Goal: Transaction & Acquisition: Purchase product/service

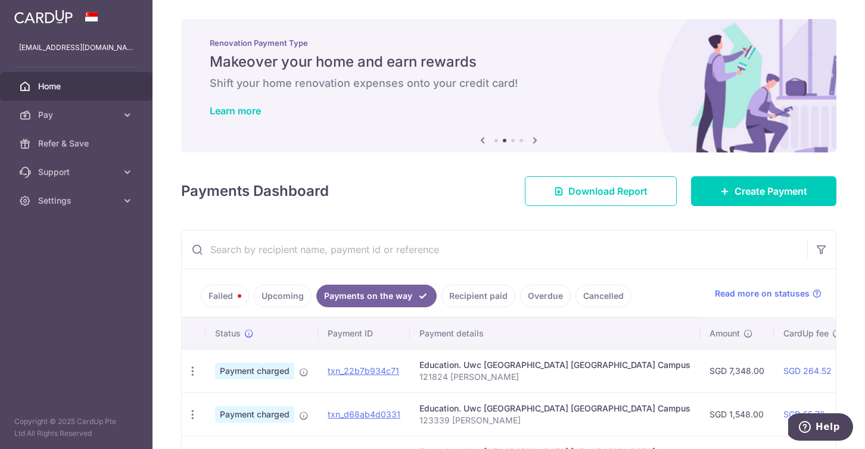
scroll to position [52, 0]
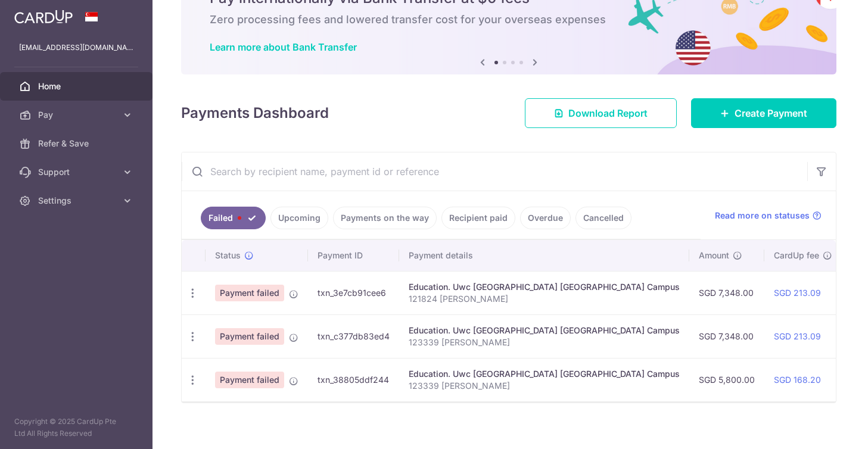
scroll to position [68, 0]
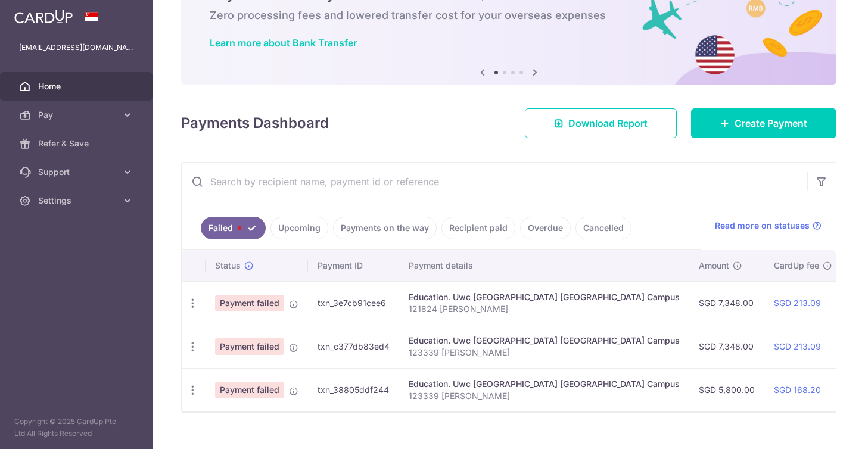
click at [307, 224] on link "Upcoming" at bounding box center [299, 228] width 58 height 23
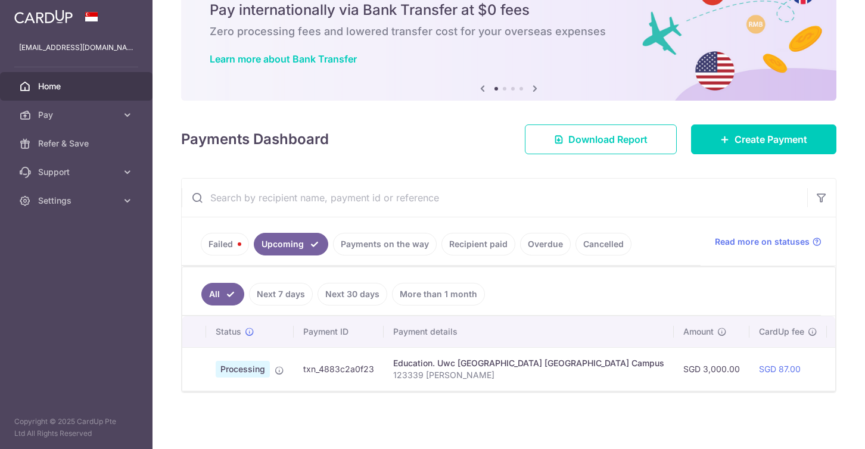
scroll to position [0, 0]
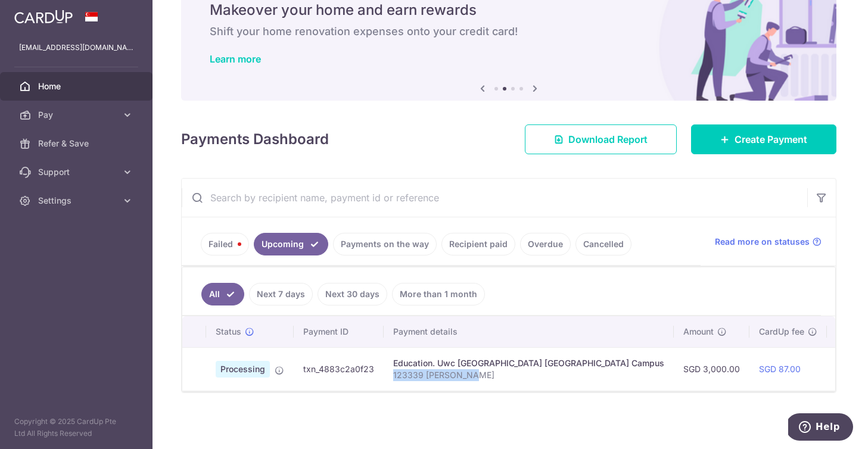
drag, startPoint x: 473, startPoint y: 376, endPoint x: 393, endPoint y: 379, distance: 80.5
click at [393, 379] on p "123339 Seoah Hong" at bounding box center [528, 375] width 271 height 12
copy p "123339 Seoah Hong"
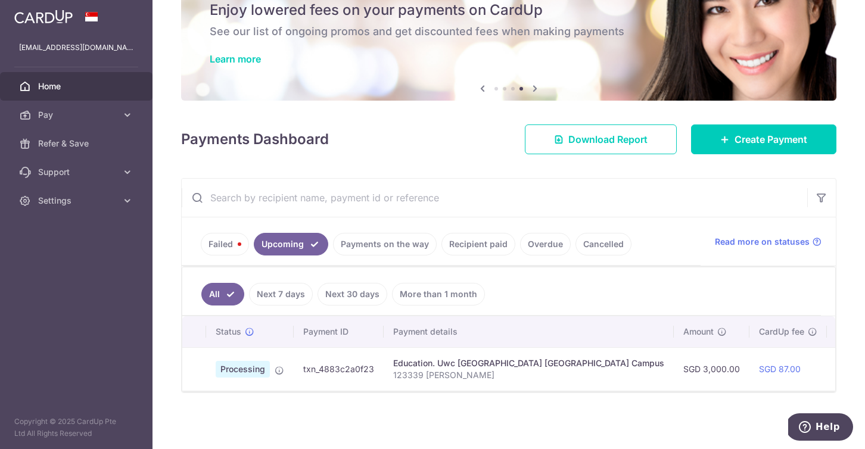
click at [215, 252] on link "Failed" at bounding box center [225, 244] width 48 height 23
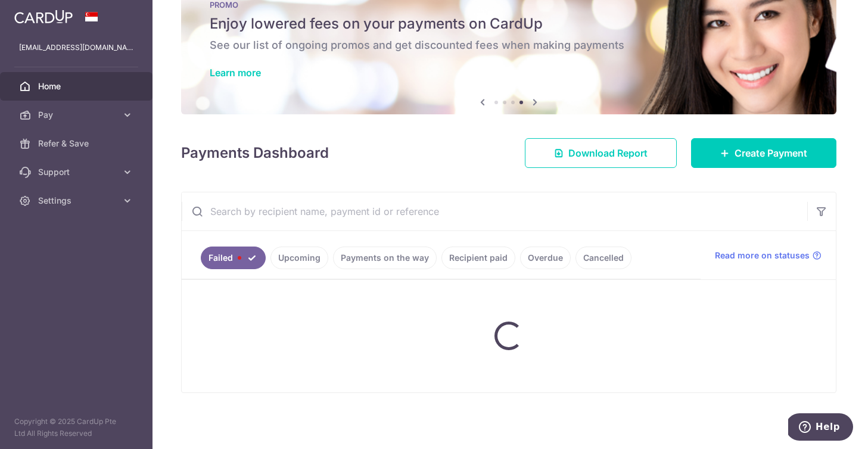
scroll to position [38, 0]
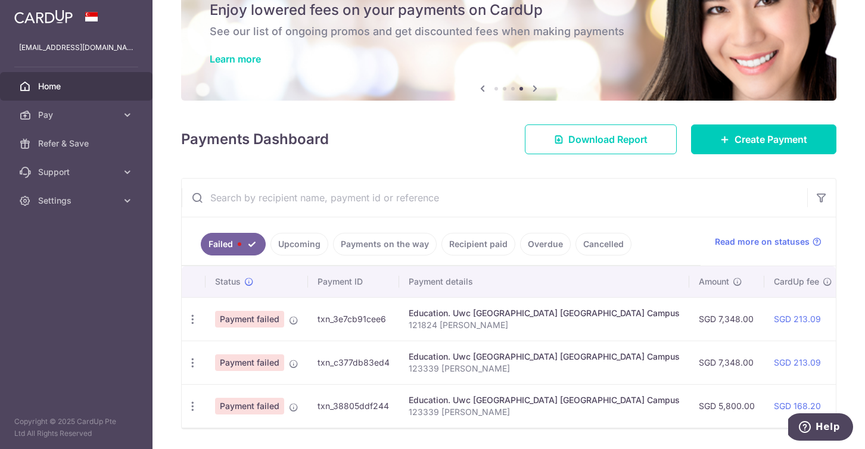
click at [306, 249] on link "Upcoming" at bounding box center [299, 244] width 58 height 23
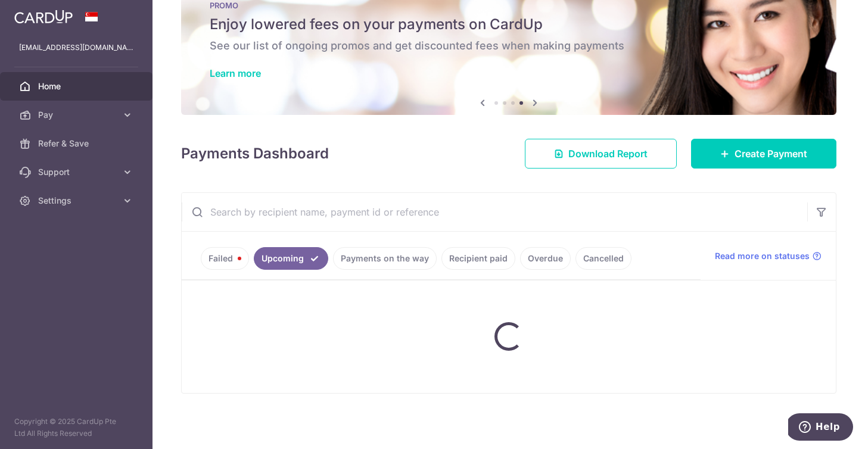
scroll to position [52, 0]
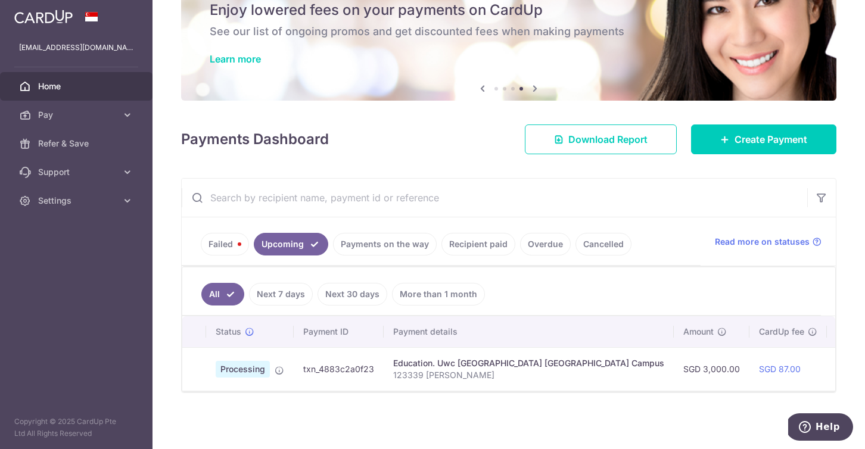
click at [376, 249] on link "Payments on the way" at bounding box center [385, 244] width 104 height 23
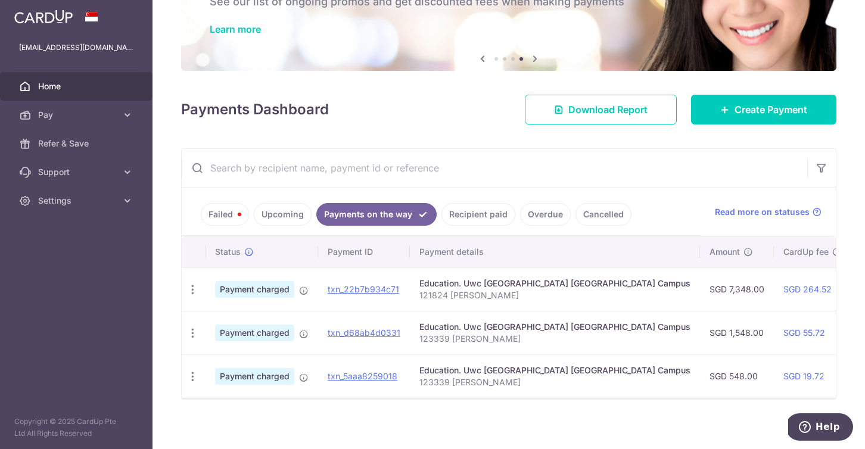
scroll to position [88, 0]
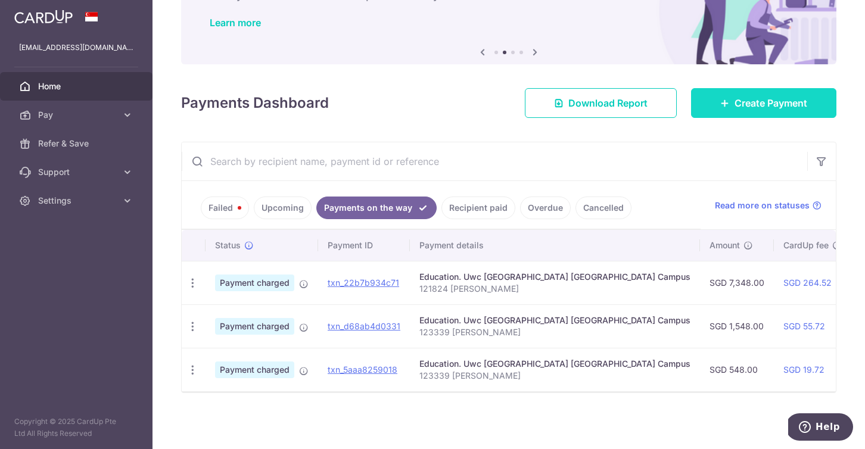
click at [798, 108] on span "Create Payment" at bounding box center [770, 103] width 73 height 14
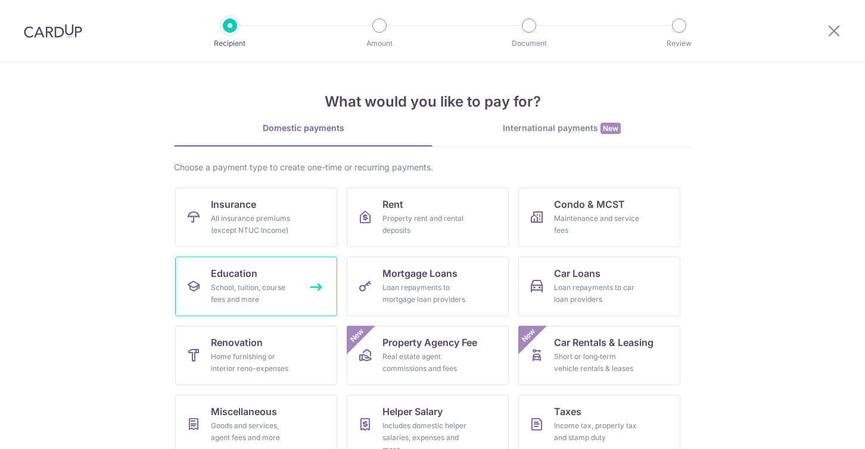
click at [262, 277] on link "Education School, tuition, course fees and more" at bounding box center [256, 287] width 162 height 60
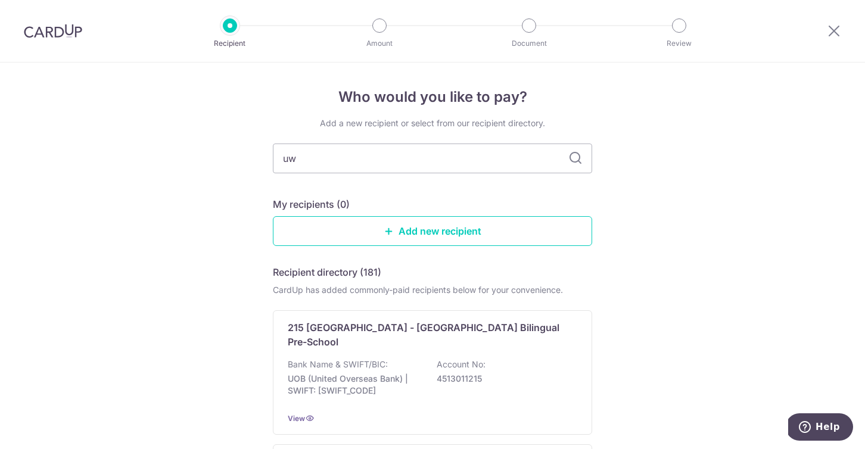
type input "uwc"
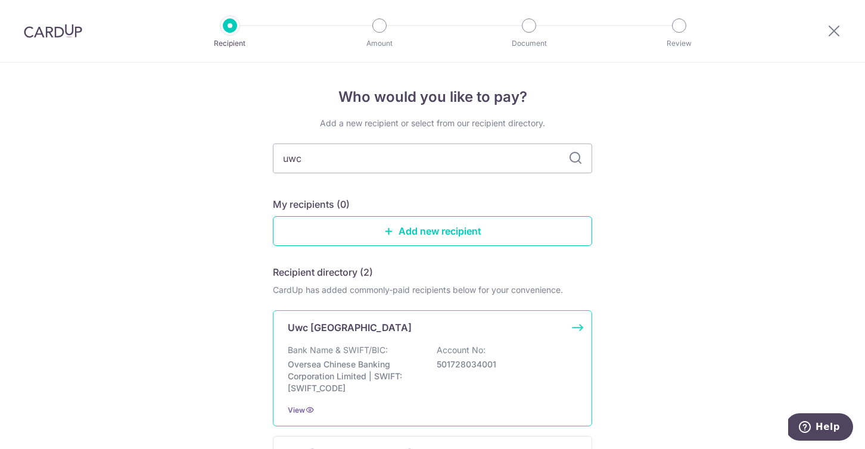
click at [337, 322] on p "Uwc [GEOGRAPHIC_DATA]" at bounding box center [350, 327] width 124 height 14
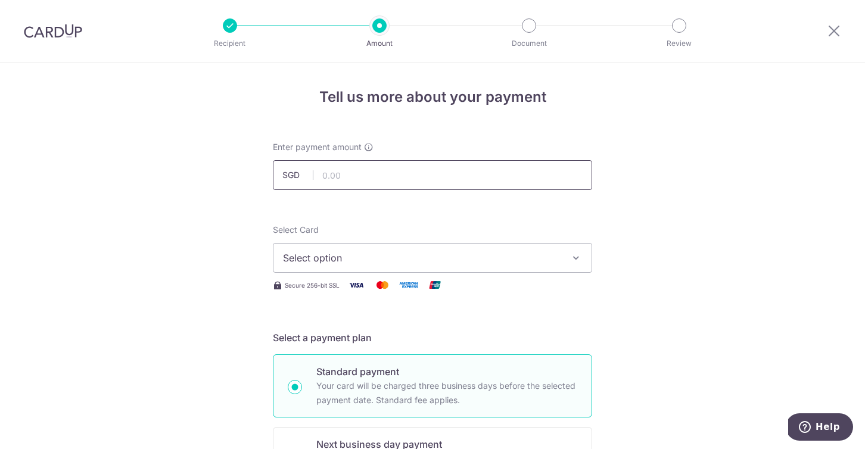
click at [357, 177] on input "text" at bounding box center [432, 175] width 319 height 30
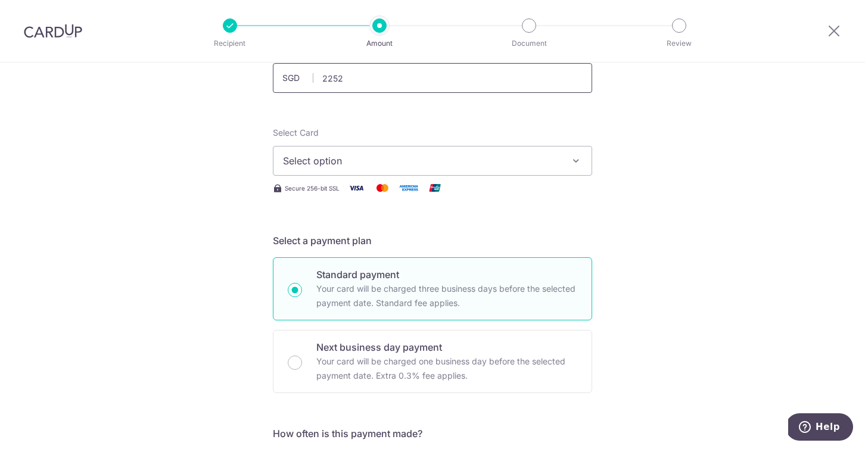
scroll to position [103, 0]
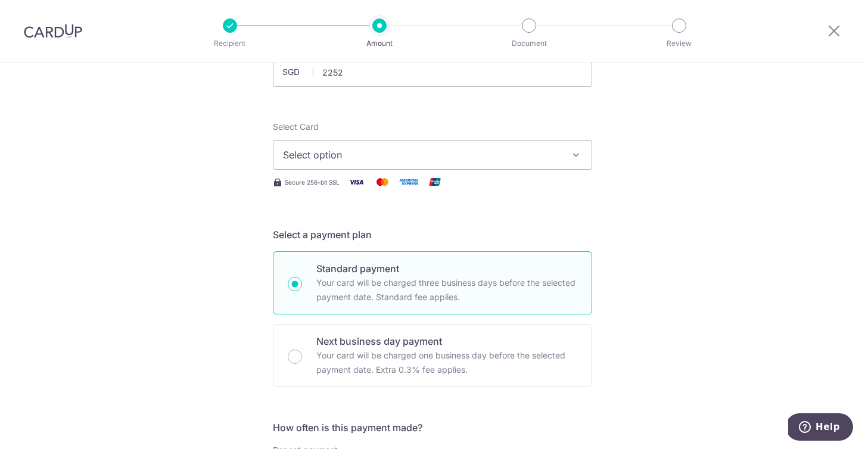
type input "2,252.00"
click at [353, 163] on button "Select option" at bounding box center [432, 155] width 319 height 30
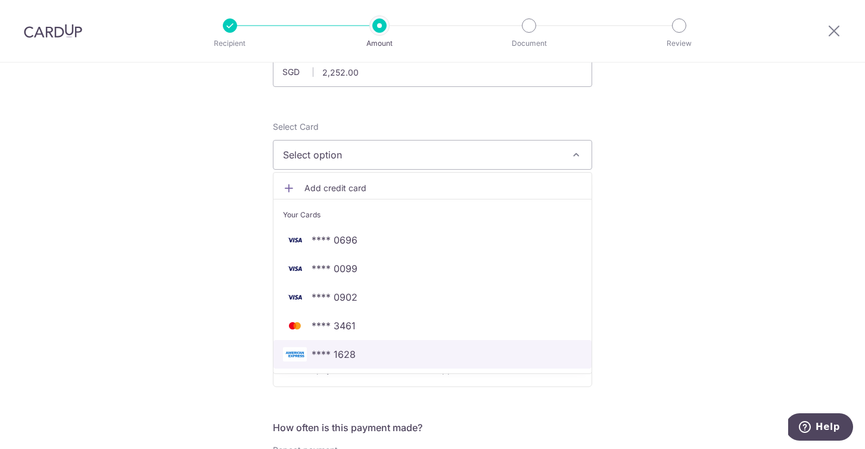
click at [348, 347] on span "**** 1628" at bounding box center [333, 354] width 44 height 14
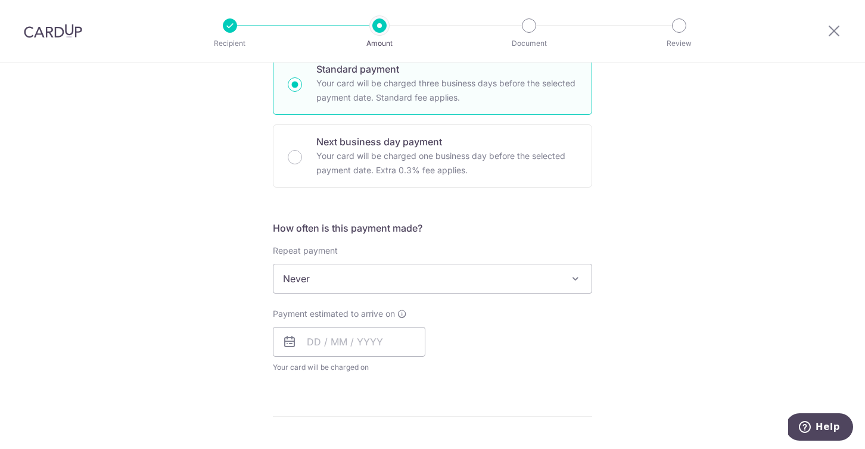
scroll to position [327, 0]
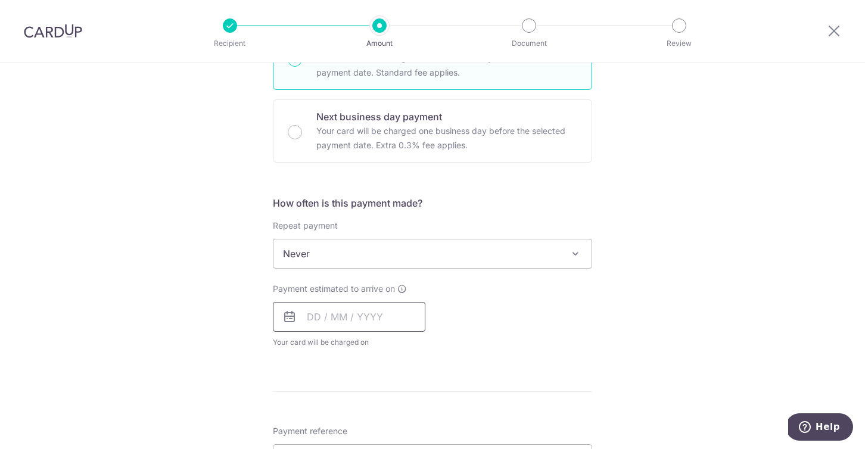
click at [311, 311] on input "text" at bounding box center [349, 317] width 152 height 30
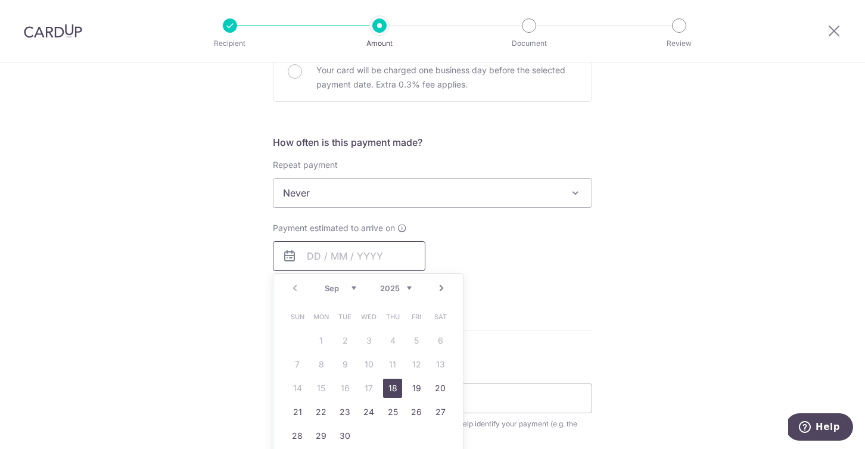
scroll to position [391, 0]
click at [294, 87] on div "Next business day payment Your card will be charged one business day before the…" at bounding box center [432, 67] width 319 height 63
radio input "false"
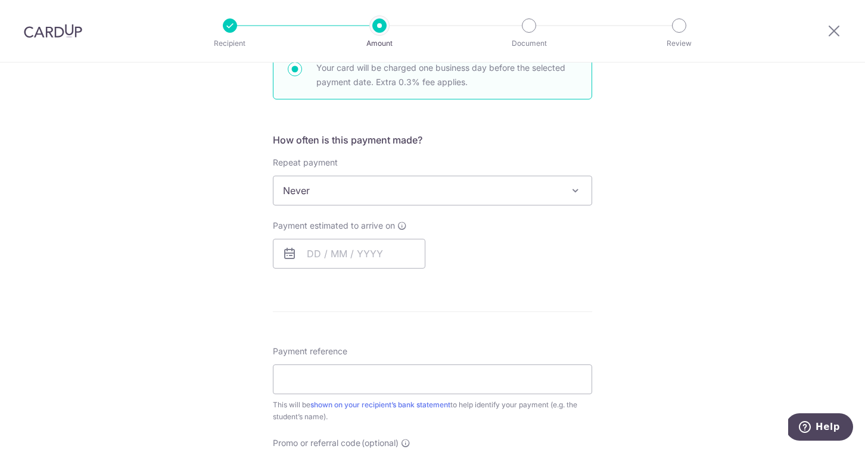
click at [294, 76] on div "Next business day payment Your card will be charged one business day before the…" at bounding box center [432, 67] width 319 height 63
radio input "true"
click at [316, 251] on input "text" at bounding box center [349, 254] width 152 height 30
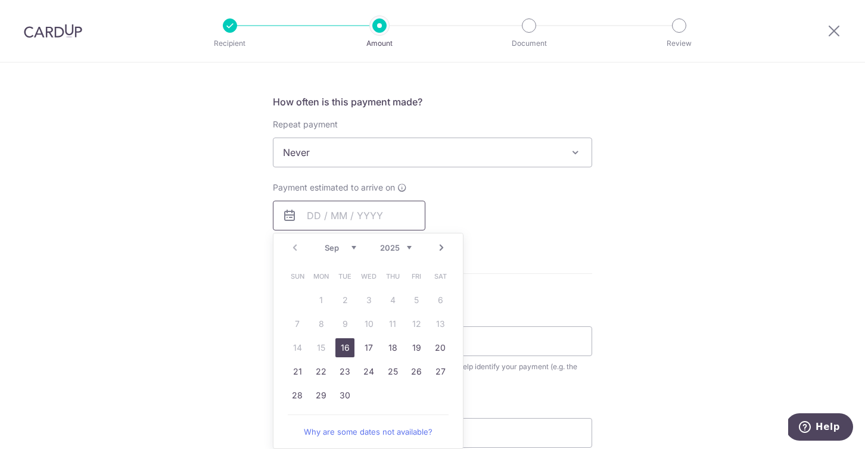
scroll to position [440, 0]
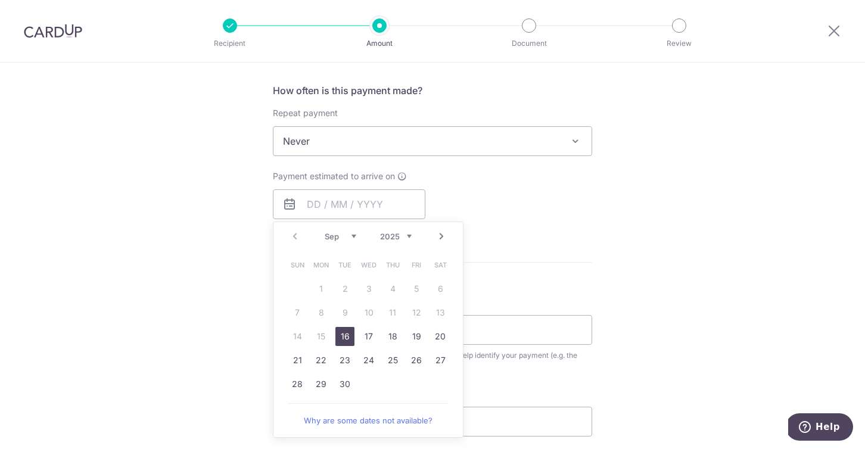
click at [346, 329] on link "16" at bounding box center [344, 336] width 19 height 19
type input "16/09/2025"
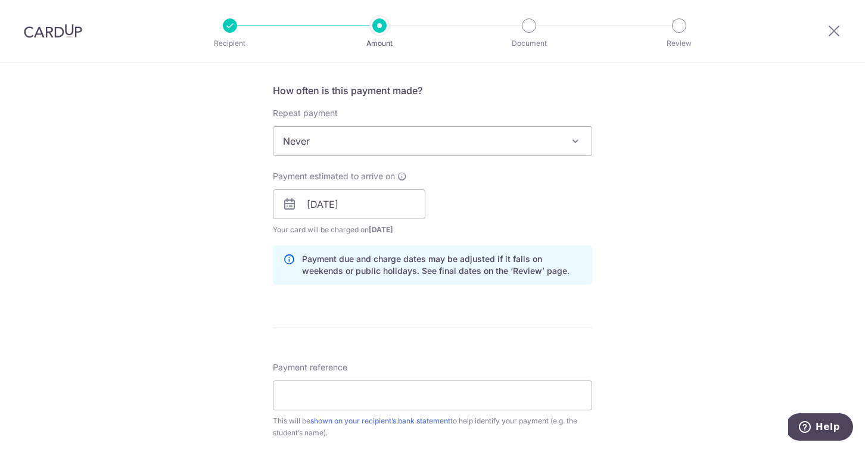
click at [241, 302] on div "Tell us more about your payment Enter payment amount SGD 2,252.00 2252.00 Selec…" at bounding box center [432, 215] width 865 height 1184
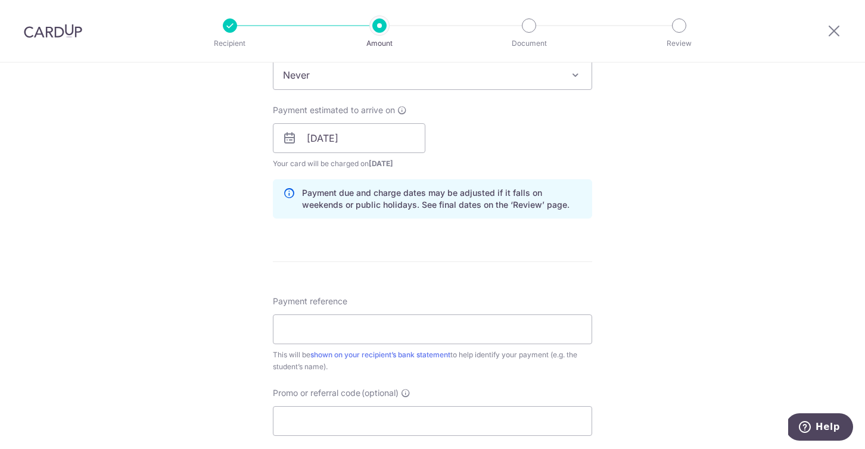
scroll to position [539, 0]
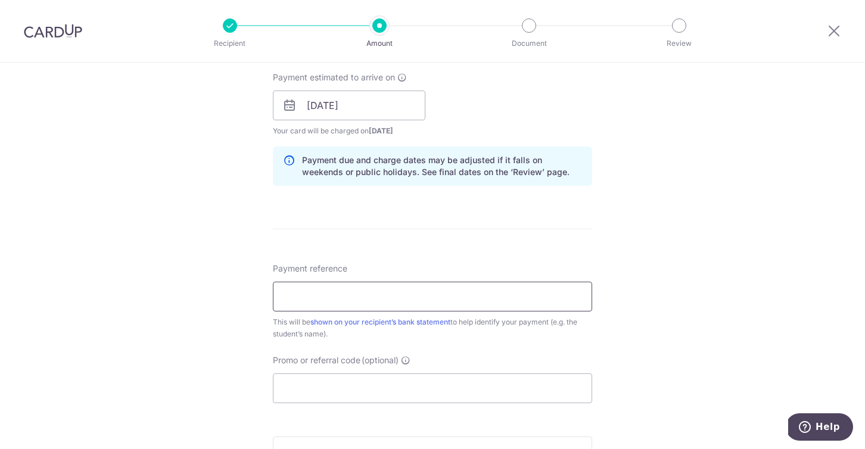
click at [304, 303] on input "Payment reference" at bounding box center [432, 297] width 319 height 30
paste input "123339 Seoah Hong"
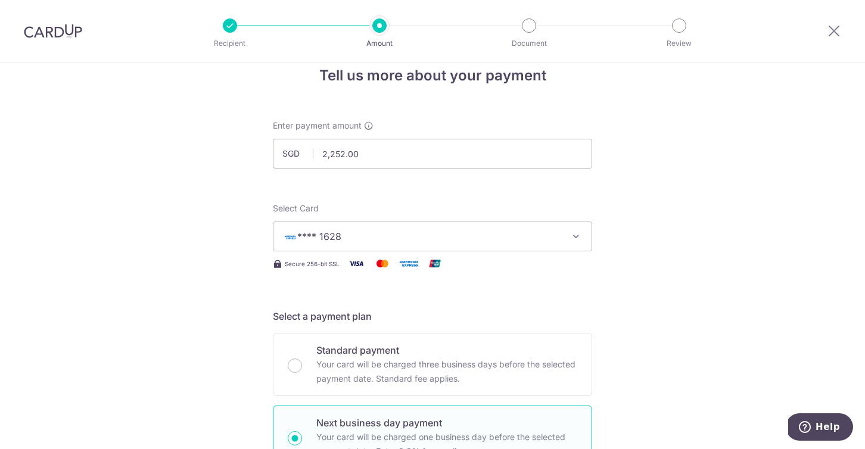
scroll to position [0, 0]
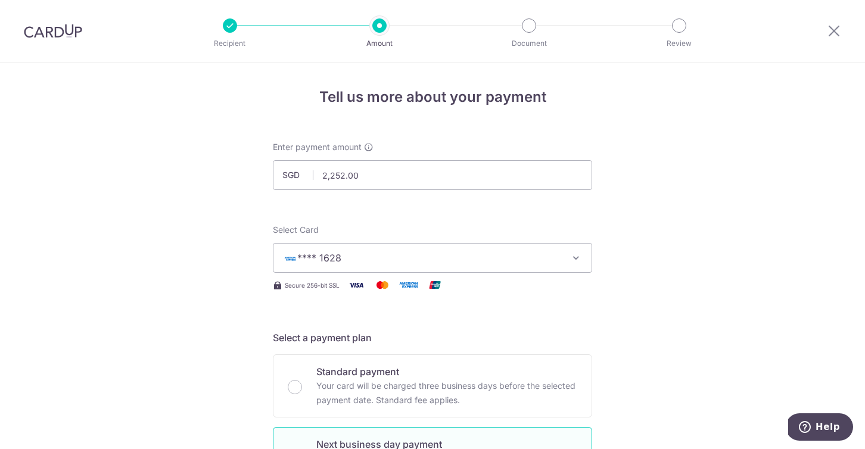
type input "123339 Seoah Hong"
click at [70, 35] on img at bounding box center [53, 31] width 58 height 14
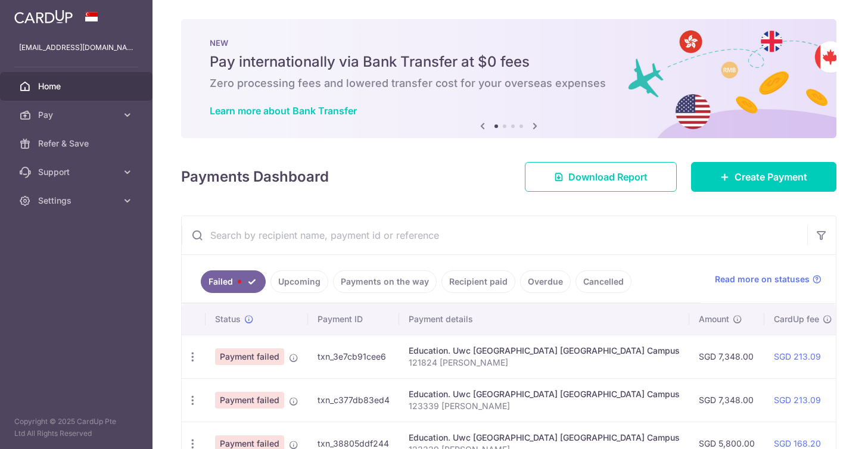
scroll to position [74, 0]
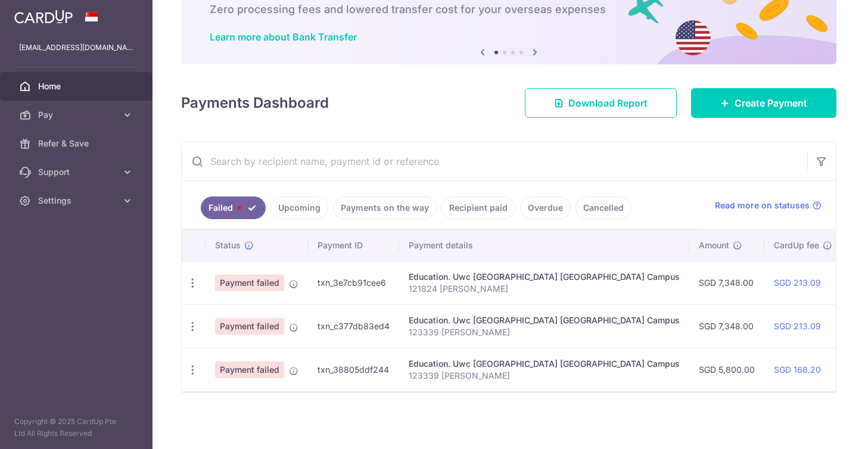
click at [361, 214] on link "Payments on the way" at bounding box center [385, 207] width 104 height 23
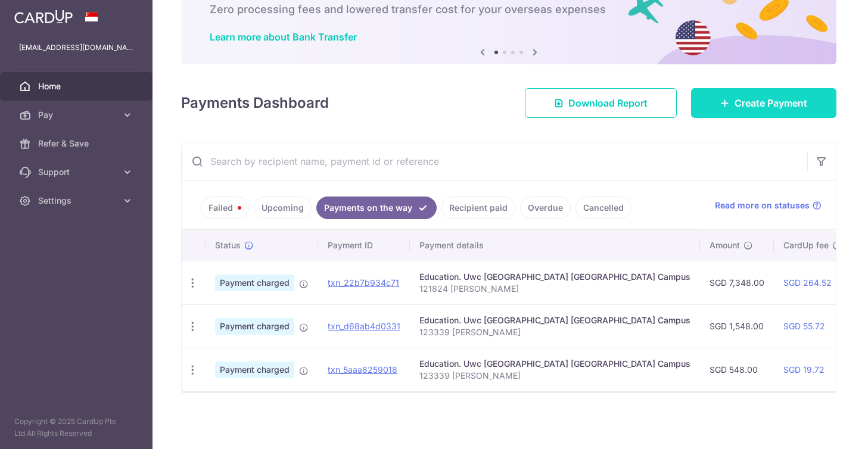
click at [744, 107] on span "Create Payment" at bounding box center [770, 103] width 73 height 14
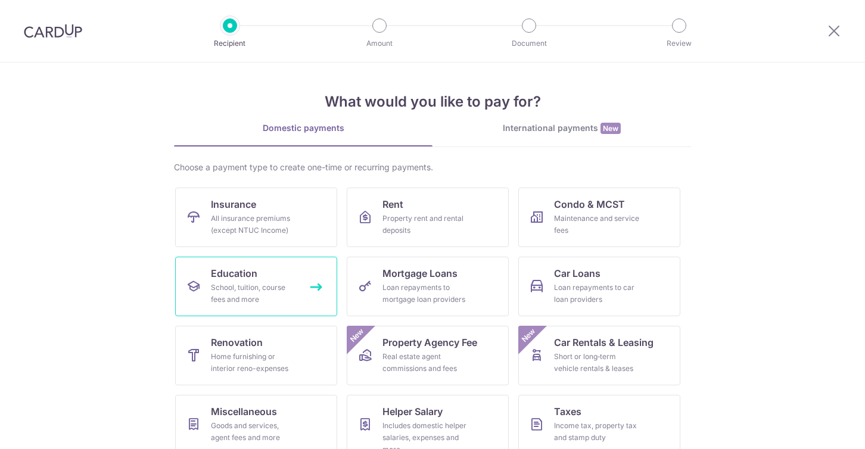
click at [230, 294] on div "School, tuition, course fees and more" at bounding box center [254, 294] width 86 height 24
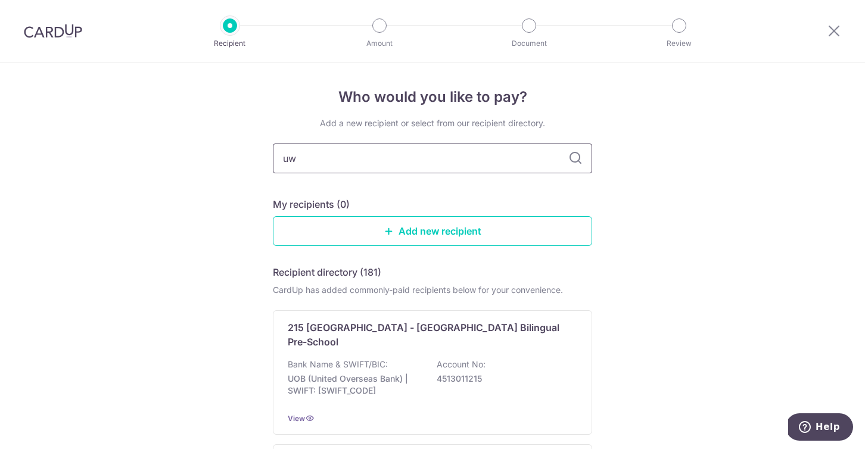
type input "uwc"
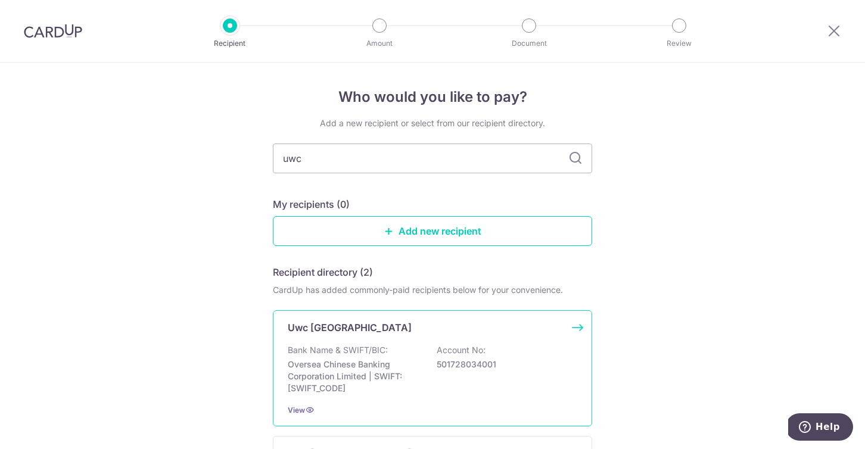
click at [346, 326] on p "Uwc [GEOGRAPHIC_DATA]" at bounding box center [350, 327] width 124 height 14
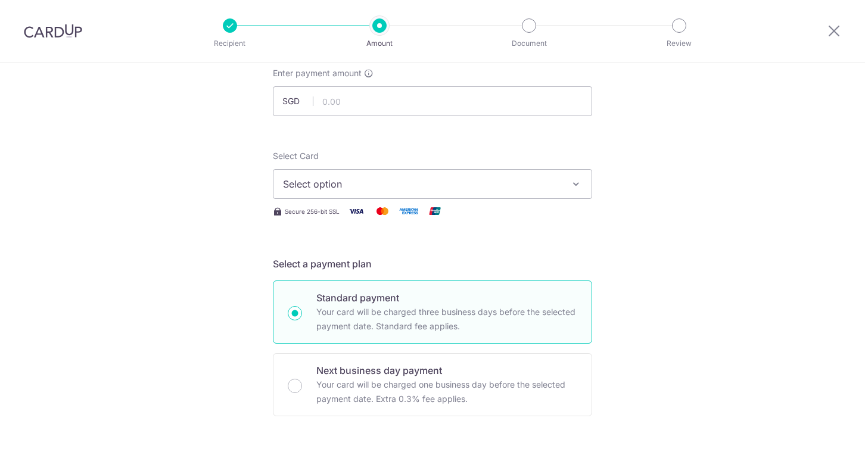
scroll to position [95, 0]
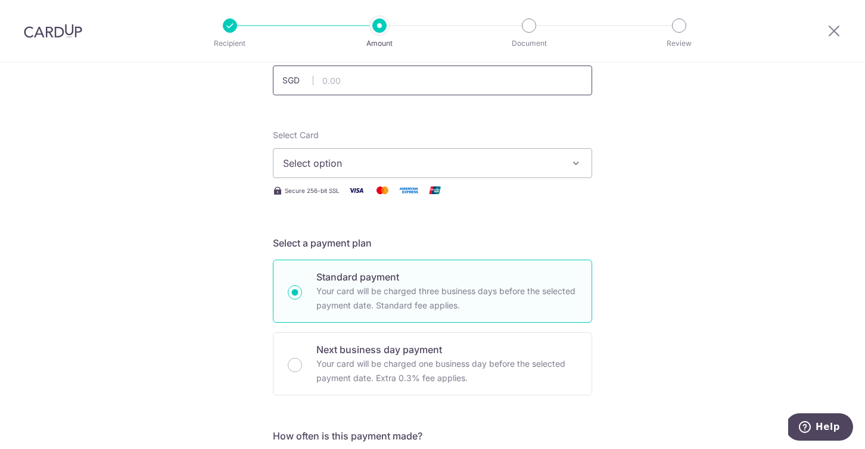
click at [337, 83] on input "text" at bounding box center [432, 80] width 319 height 30
type input "2,252.00"
click at [328, 154] on button "Select option" at bounding box center [432, 163] width 319 height 30
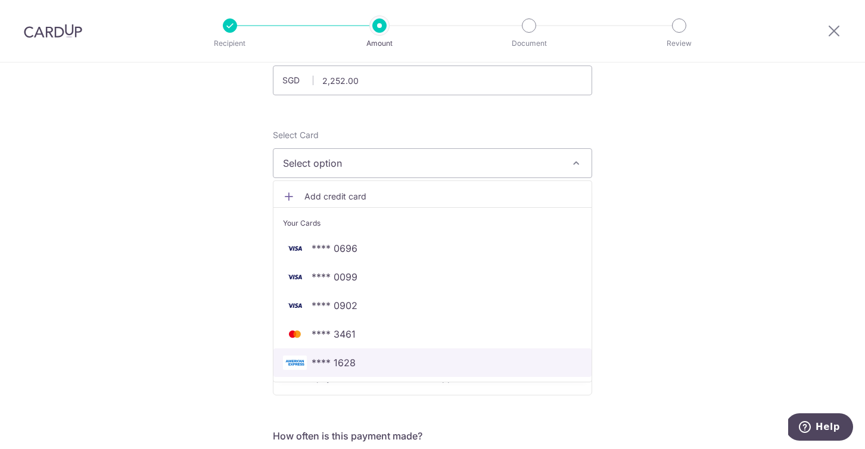
click at [328, 357] on span "**** 1628" at bounding box center [333, 362] width 44 height 14
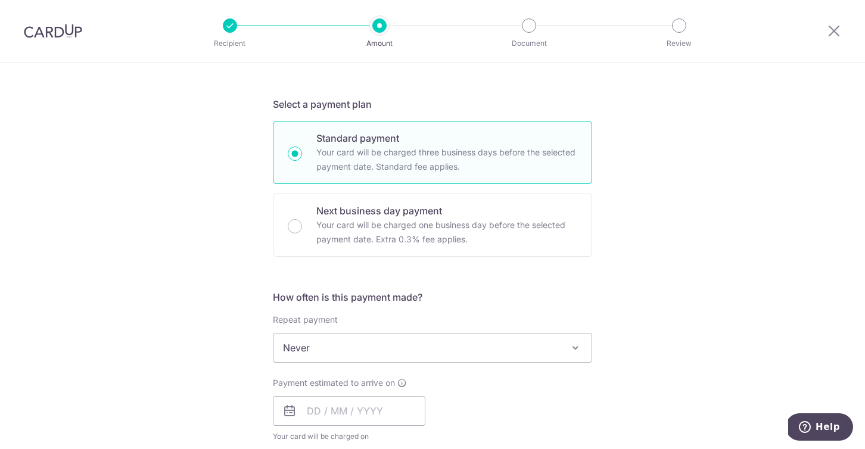
scroll to position [389, 0]
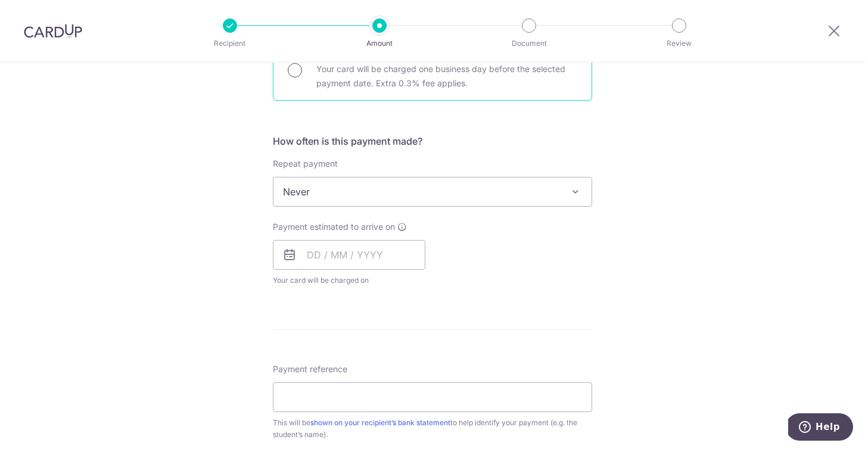
click at [297, 75] on input "Next business day payment Your card will be charged one business day before the…" at bounding box center [295, 70] width 14 height 14
radio input "true"
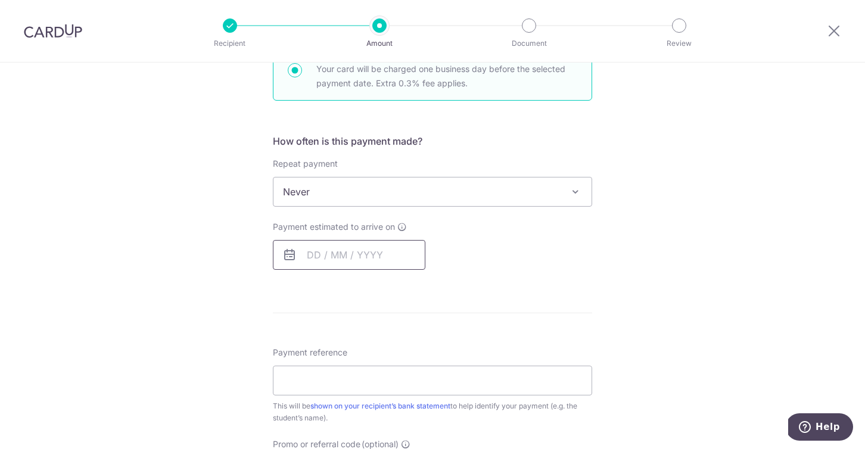
click at [311, 251] on input "text" at bounding box center [349, 255] width 152 height 30
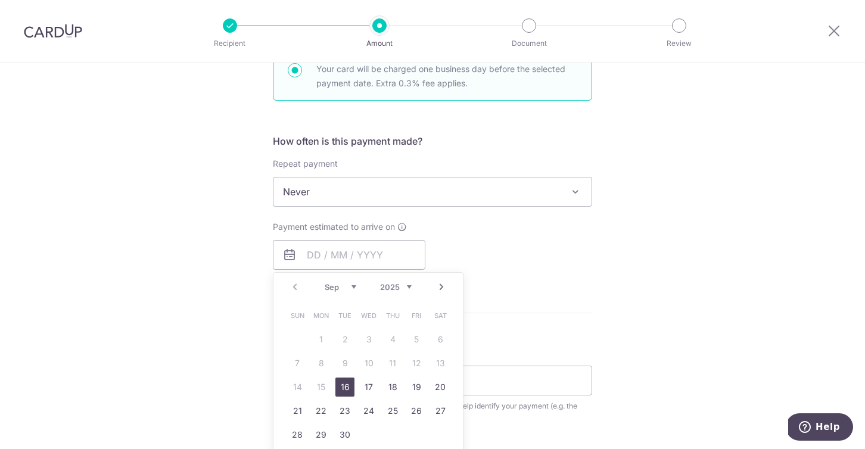
click at [243, 283] on div "Tell us more about your payment Enter payment amount SGD 2,252.00 2252.00 Selec…" at bounding box center [432, 232] width 865 height 1118
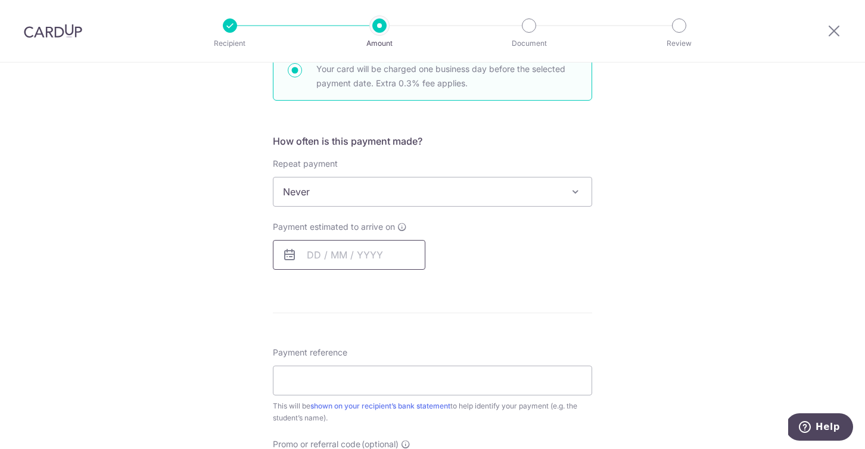
click at [302, 262] on input "text" at bounding box center [349, 255] width 152 height 30
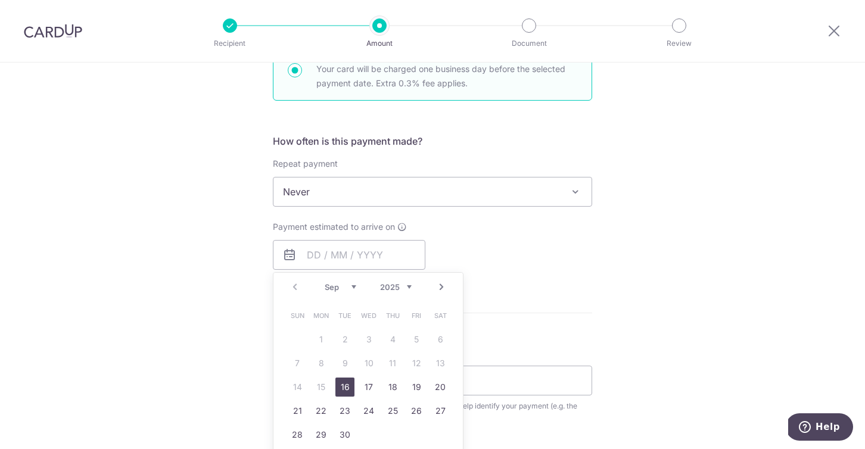
click at [342, 388] on link "16" at bounding box center [344, 386] width 19 height 19
type input "[DATE]"
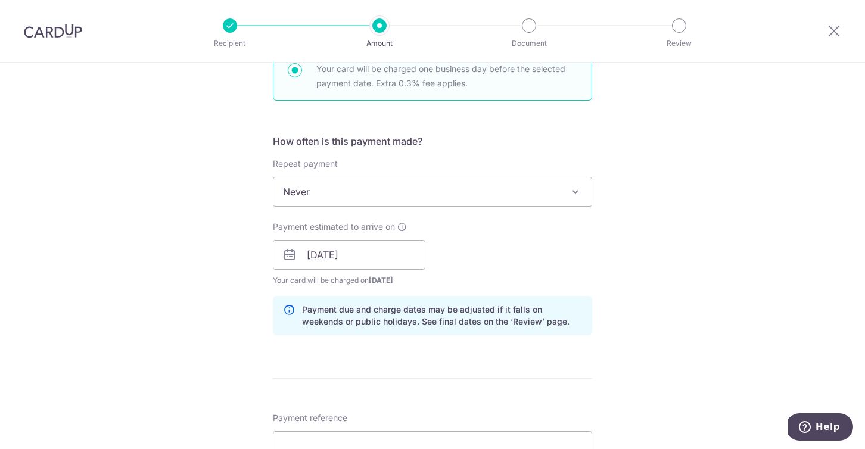
click at [223, 326] on div "Tell us more about your payment Enter payment amount SGD 2,252.00 2252.00 Selec…" at bounding box center [432, 265] width 865 height 1184
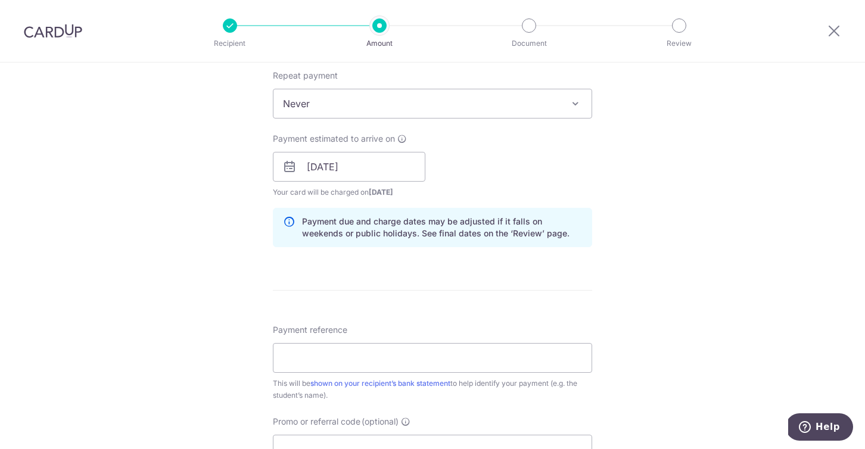
scroll to position [525, 0]
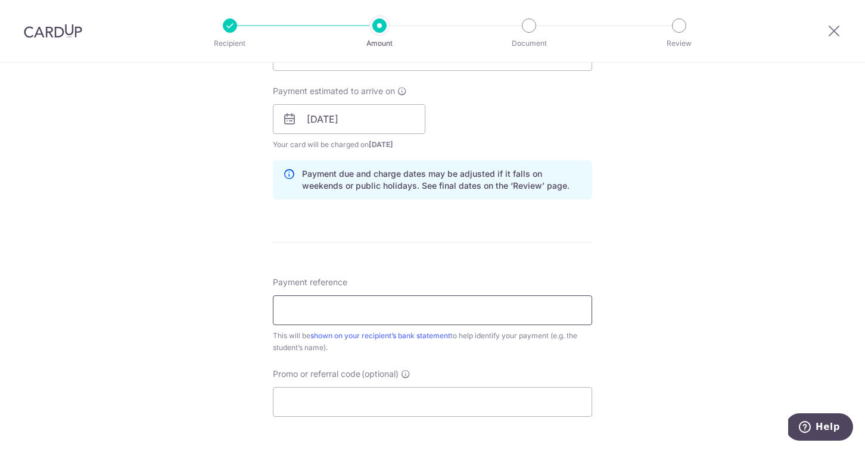
click at [309, 316] on input "Payment reference" at bounding box center [432, 310] width 319 height 30
paste input "123339 [PERSON_NAME]"
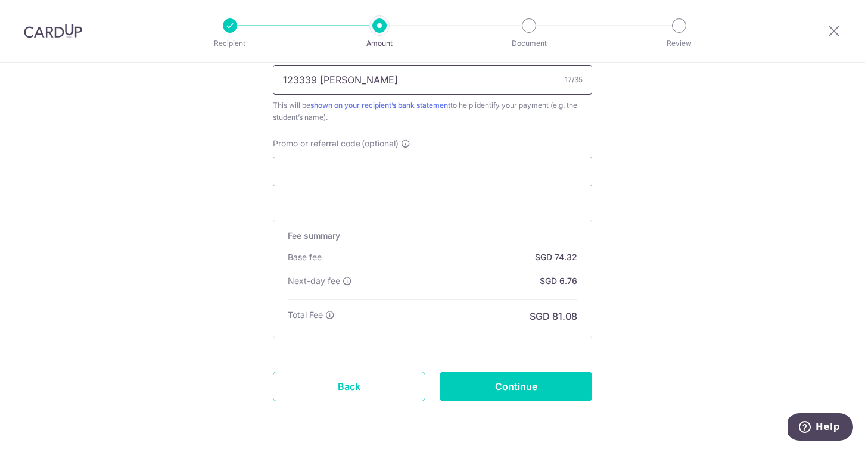
scroll to position [797, 0]
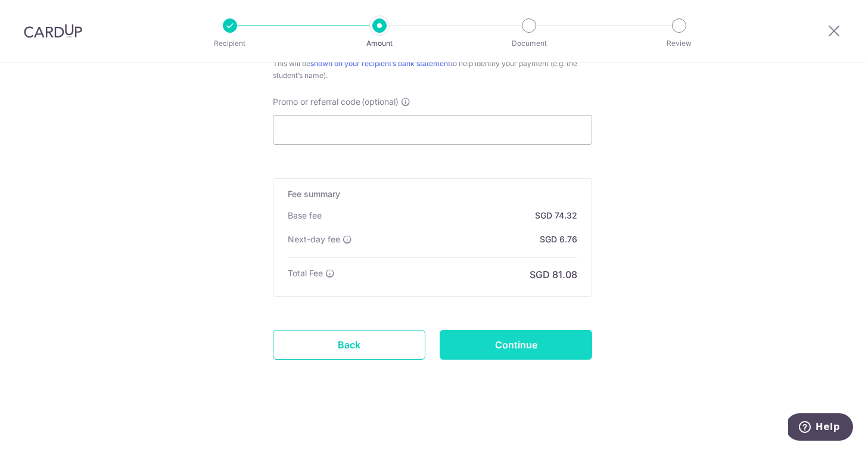
type input "123339 [PERSON_NAME]"
click at [495, 358] on input "Continue" at bounding box center [515, 345] width 152 height 30
type input "Create Schedule"
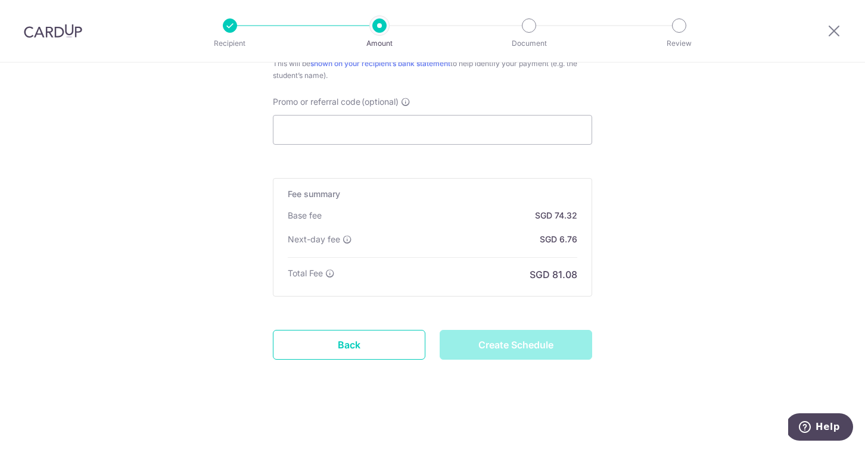
click at [495, 358] on div "Create Schedule" at bounding box center [515, 345] width 167 height 30
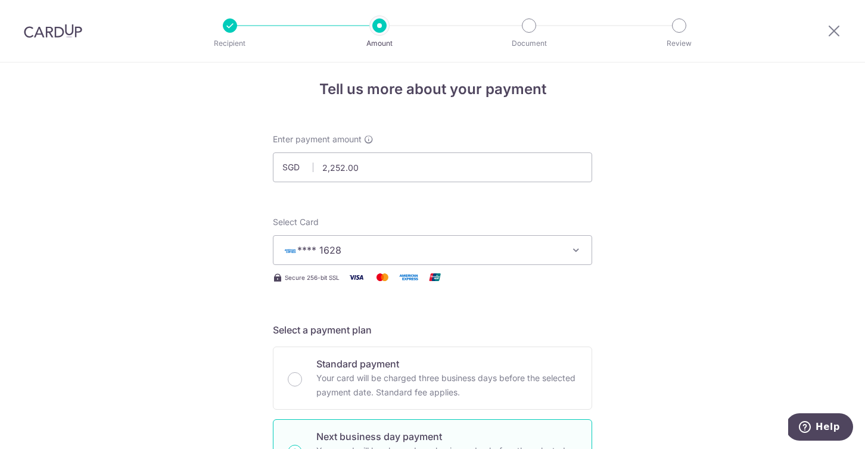
scroll to position [0, 0]
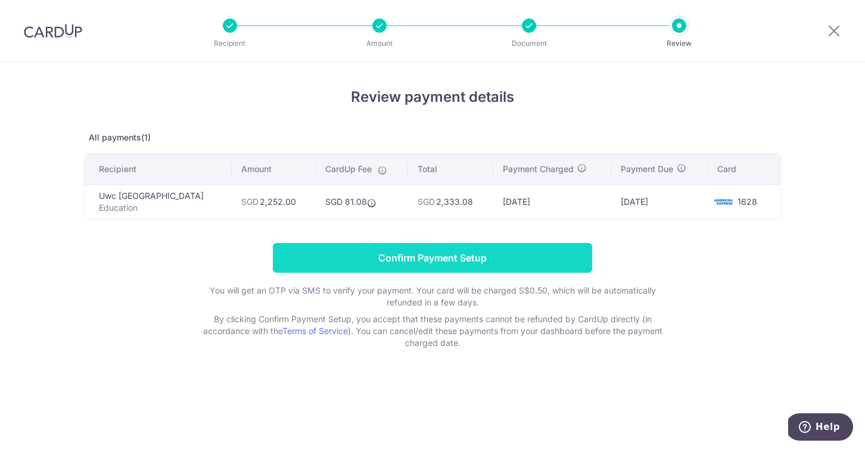
click at [406, 258] on input "Confirm Payment Setup" at bounding box center [432, 258] width 319 height 30
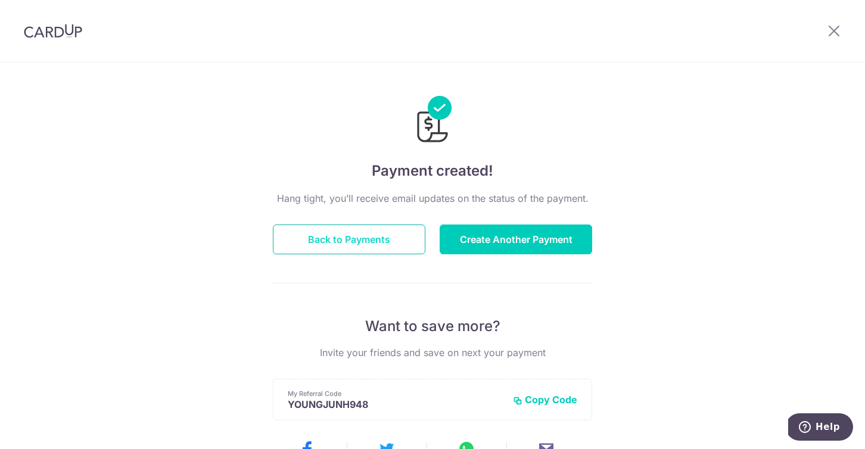
click at [377, 241] on button "Back to Payments" at bounding box center [349, 239] width 152 height 30
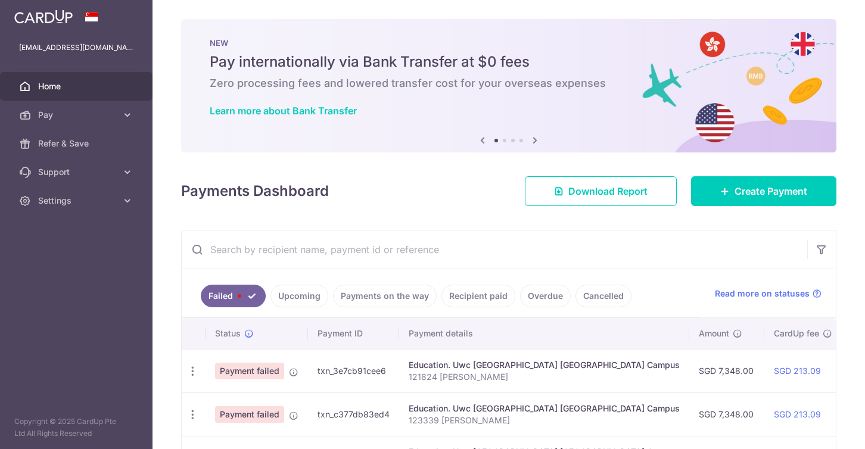
scroll to position [63, 0]
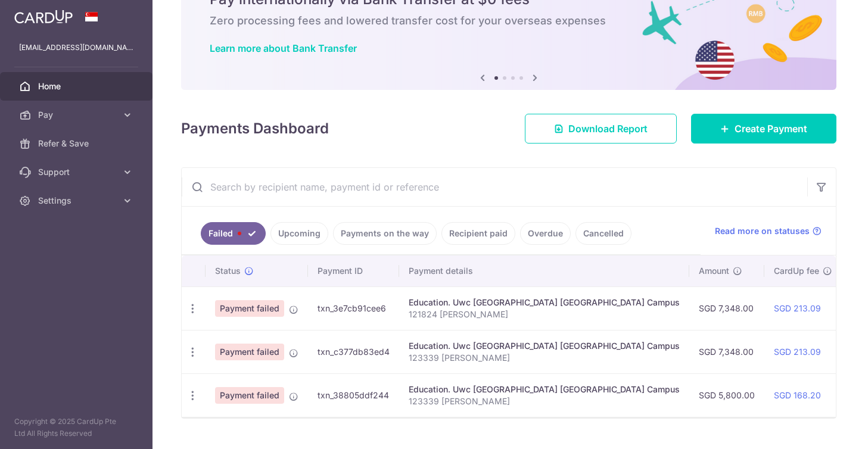
click at [294, 234] on link "Upcoming" at bounding box center [299, 233] width 58 height 23
